Goal: Transaction & Acquisition: Purchase product/service

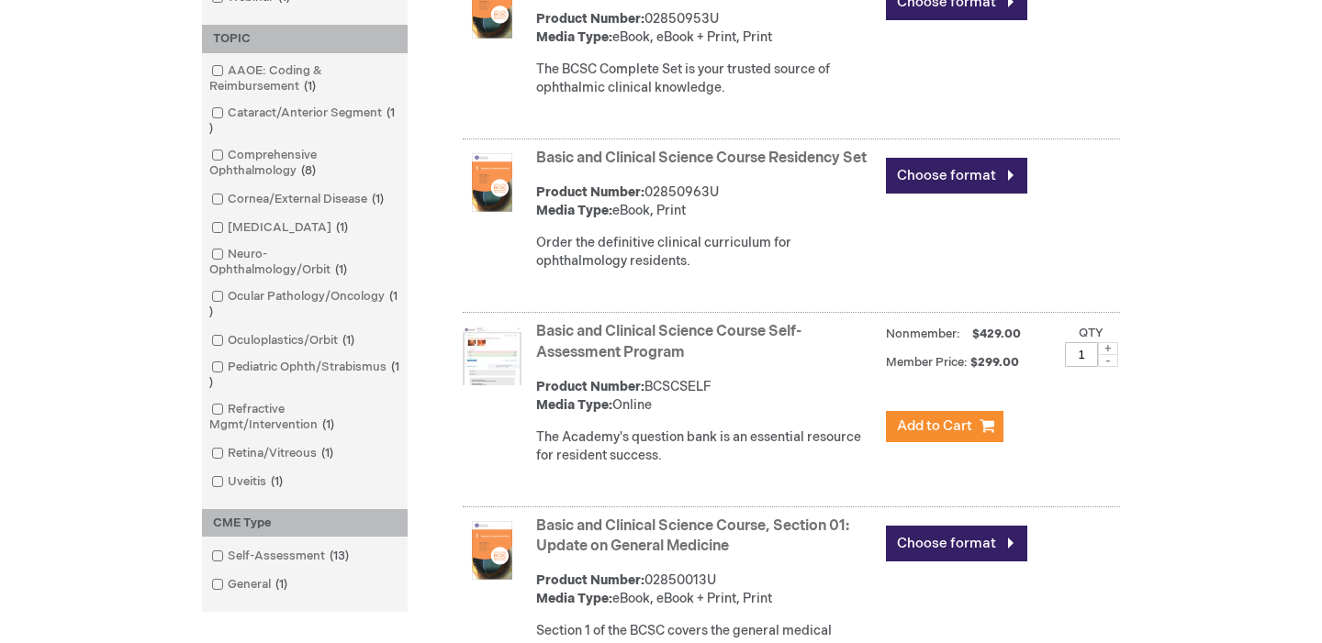
scroll to position [899, 0]
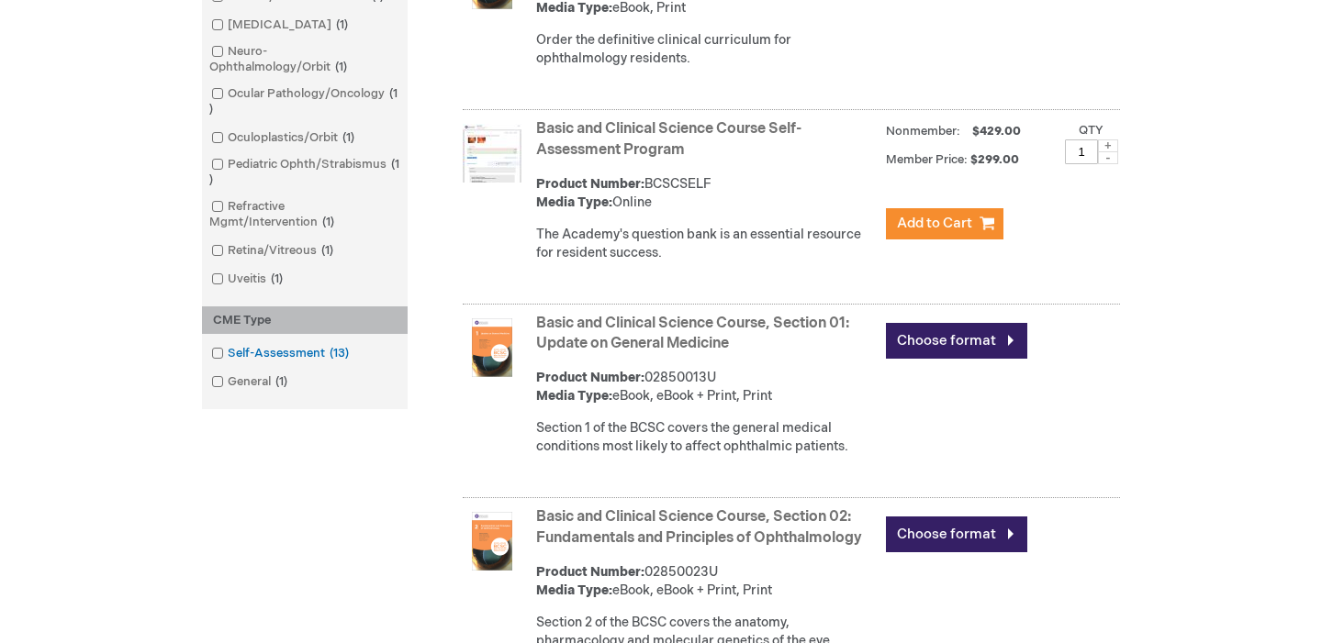
click at [291, 360] on link "Self-Assessment 13 items" at bounding box center [282, 353] width 150 height 17
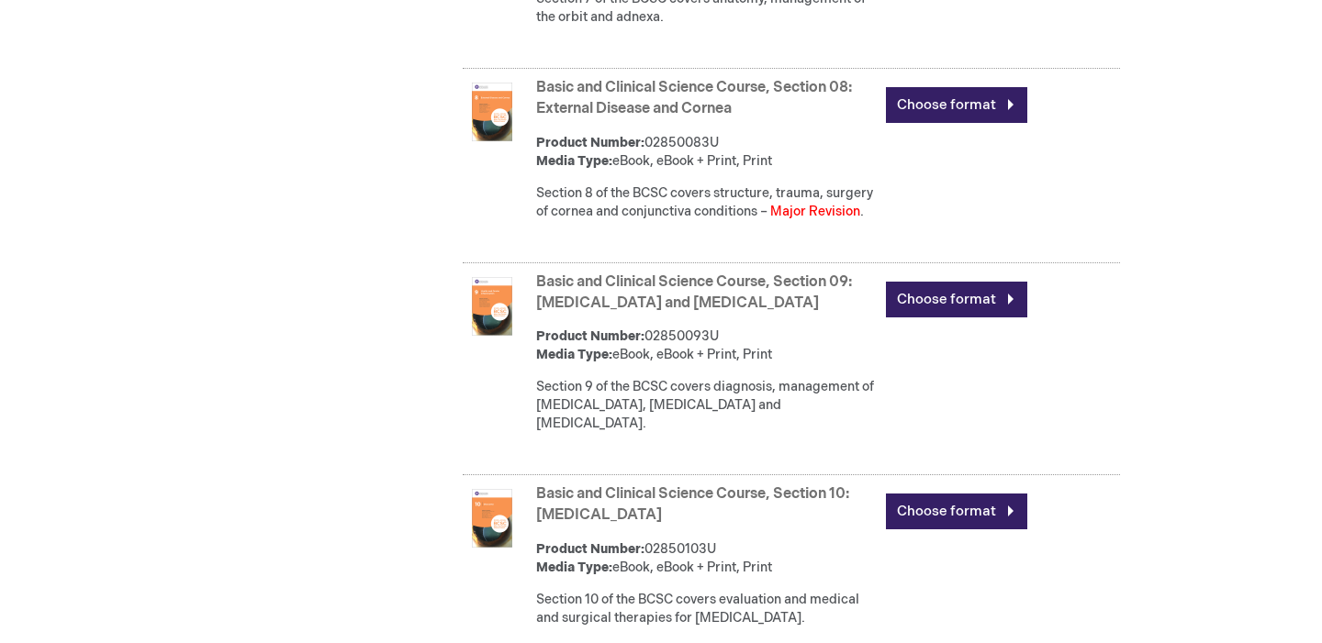
scroll to position [1979, 0]
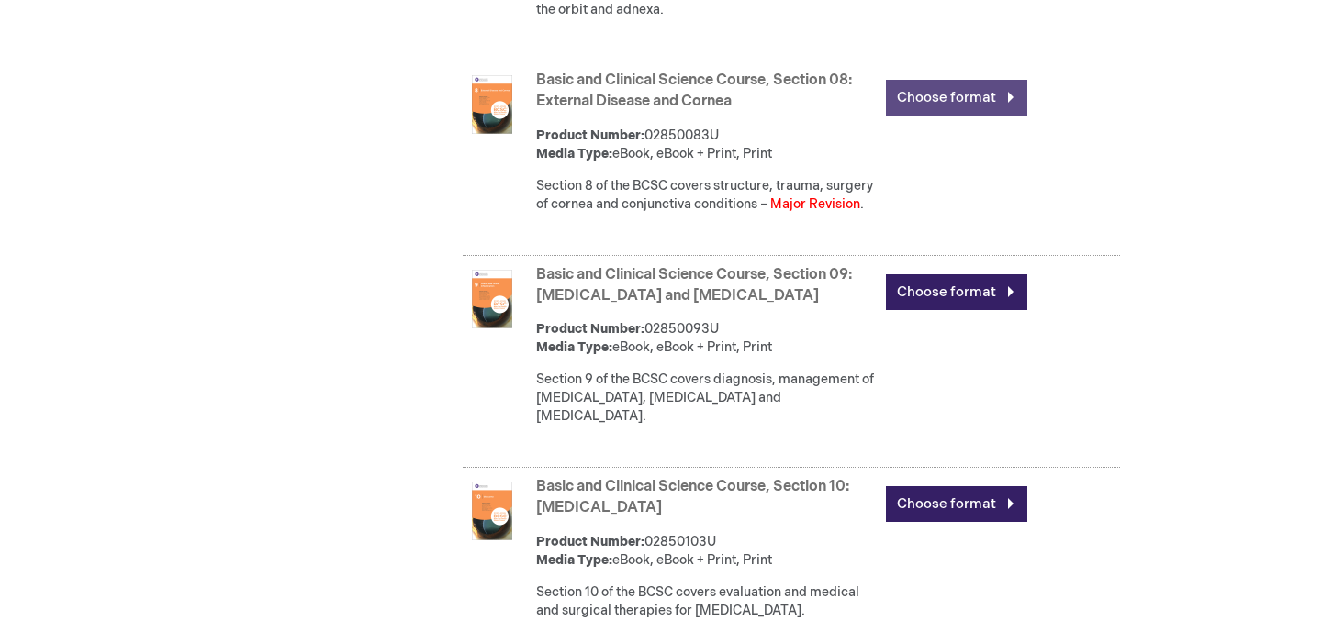
click at [952, 110] on link "Choose format" at bounding box center [956, 98] width 141 height 36
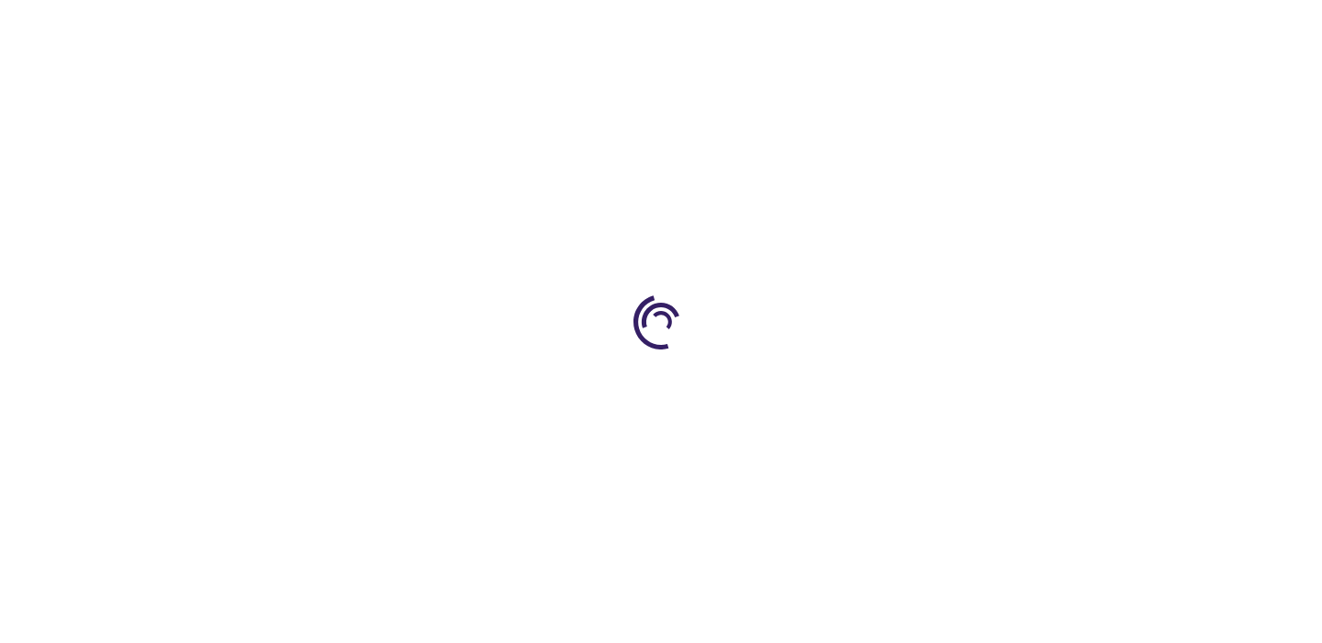
type input "0"
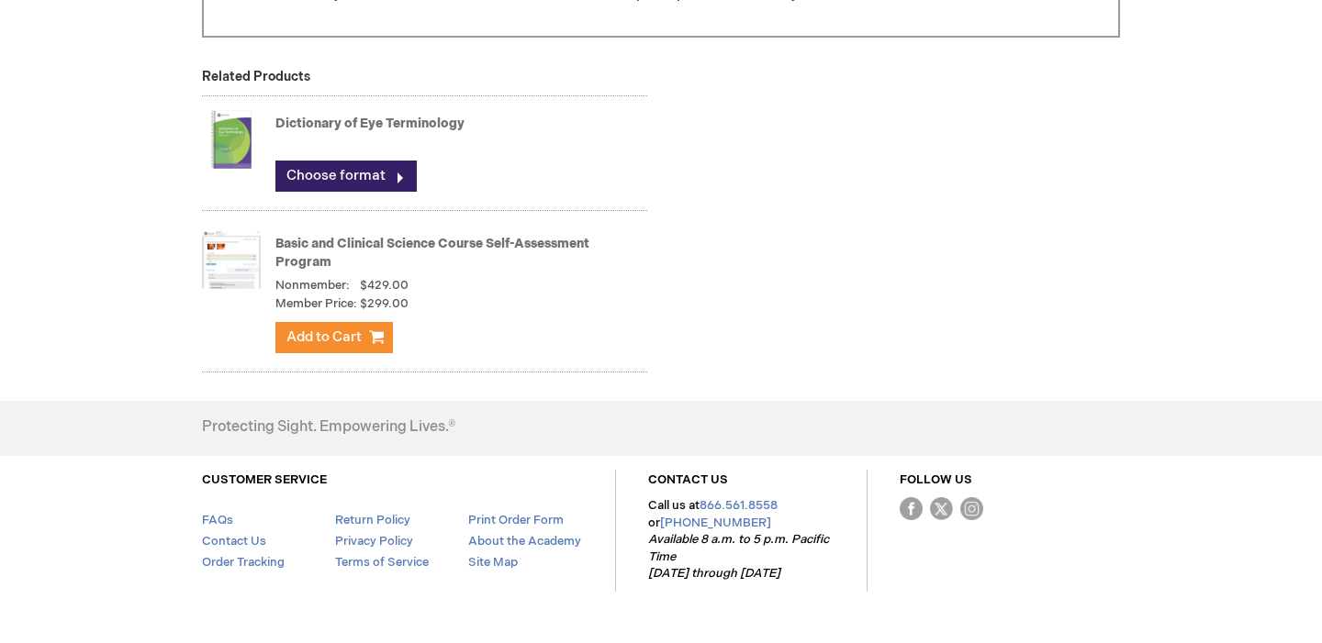
scroll to position [1899, 0]
